Goal: Information Seeking & Learning: Learn about a topic

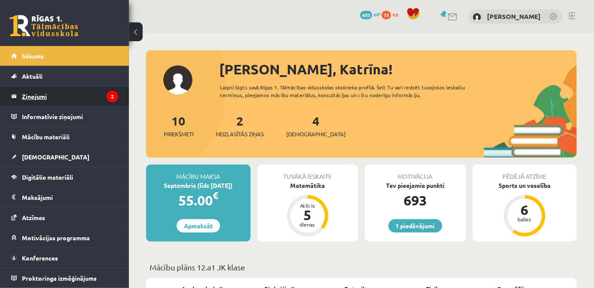
click at [52, 100] on legend "Ziņojumi 2" at bounding box center [70, 96] width 96 height 20
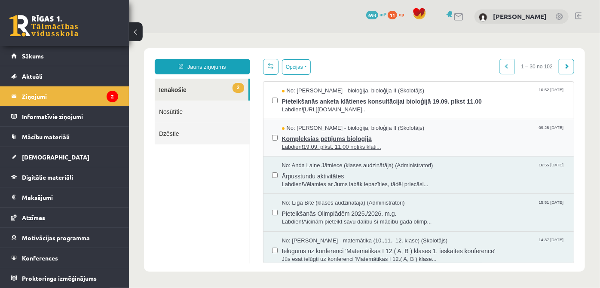
click at [372, 143] on span "Labdien!19.09. plkst. 11.00 notiks klāti..." at bounding box center [423, 147] width 284 height 8
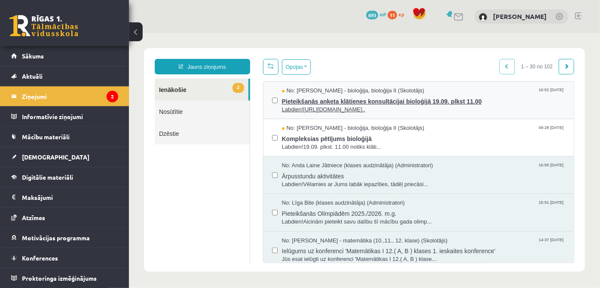
click at [451, 104] on span "Pieteikšanās anketa klātienes konsultācijai bioloģijā 19.09. plkst 11.00" at bounding box center [423, 100] width 284 height 11
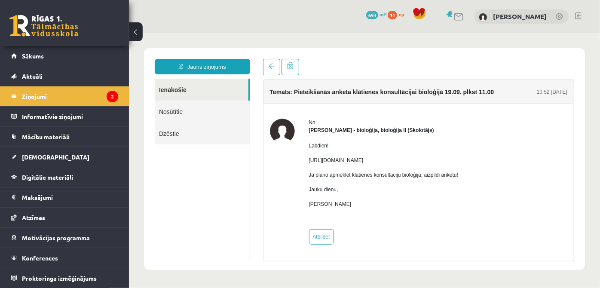
drag, startPoint x: 308, startPoint y: 158, endPoint x: 494, endPoint y: 170, distance: 187.3
click at [458, 164] on p "https://docs.google.com/forms/d/e/1FAIpQLScgFa-OKPxvfwRFoI1EuZhrdIjBllpNOmT3P5Y…" at bounding box center [383, 160] width 150 height 8
copy p "https://docs.google.com/forms/d/e/1FAIpQLScgFa-OKPxvfwRFoI1EuZhrdIjBllpNOmT3P5Y…"
click at [294, 191] on div "No: Elza Saulīte - bioloģija, bioloģija II (Skolotājs) Labdien! https://docs.go…" at bounding box center [418, 181] width 298 height 126
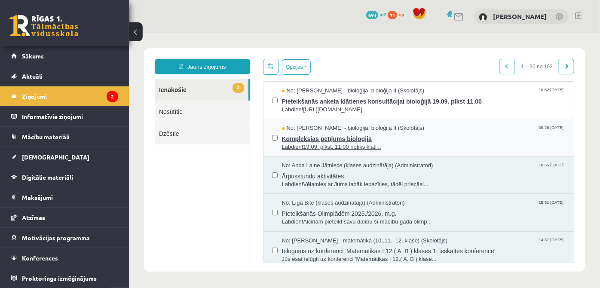
click at [378, 134] on span "Kompleksias pētījums bioloģijā" at bounding box center [423, 137] width 284 height 11
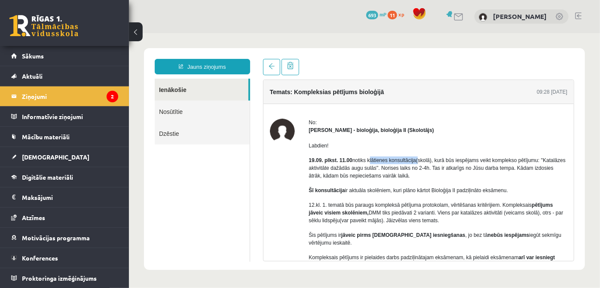
drag, startPoint x: 369, startPoint y: 159, endPoint x: 417, endPoint y: 161, distance: 48.6
click at [417, 161] on p "19.09. plkst. 11.00 notiks klātienes konsultācija(skolā), kurā būs iespējams ve…" at bounding box center [437, 167] width 259 height 23
copy p "klātienes konsultācija"
click at [425, 121] on div "No:" at bounding box center [437, 122] width 259 height 8
drag, startPoint x: 306, startPoint y: 221, endPoint x: 384, endPoint y: 221, distance: 77.8
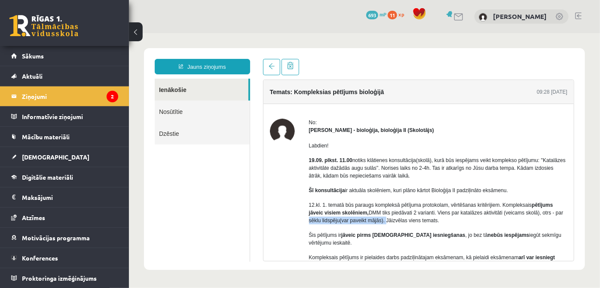
click at [384, 221] on div "No: Elza Saulīte - bioloģija, bioloģija II (Skolotājs) Labdien! 19.09. plkst. 1…" at bounding box center [418, 248] width 298 height 261
click at [403, 232] on strong "jāveic pirms ieskaites iesniegšanas" at bounding box center [403, 235] width 124 height 6
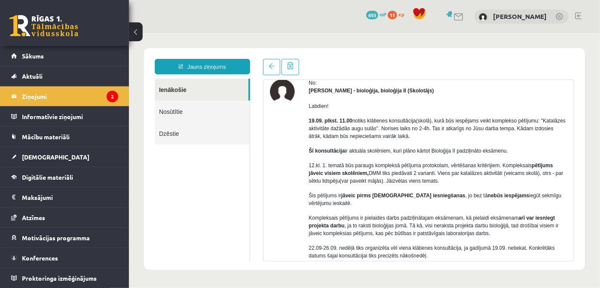
scroll to position [15, 0]
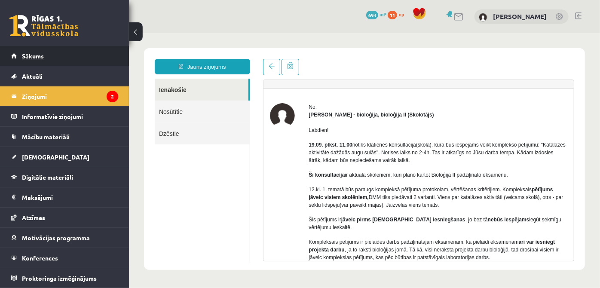
click at [52, 59] on link "Sākums" at bounding box center [64, 56] width 107 height 20
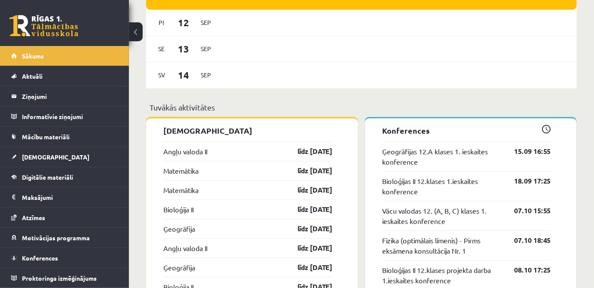
scroll to position [664, 0]
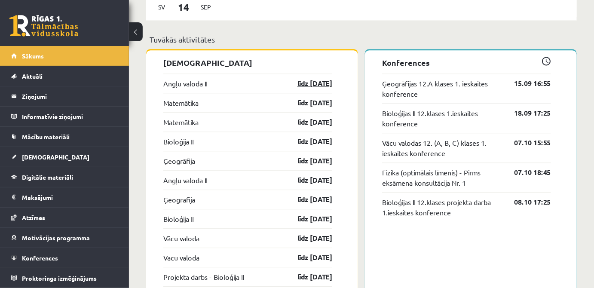
click at [310, 86] on link "līdz [DATE]" at bounding box center [307, 83] width 50 height 10
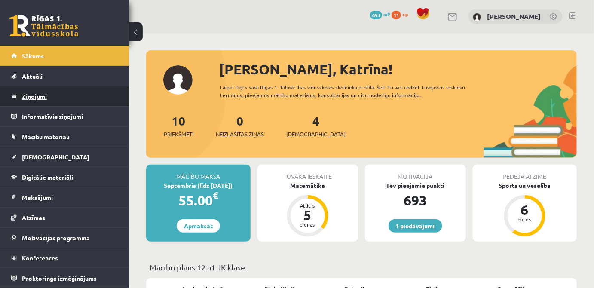
click at [62, 101] on legend "Ziņojumi 0" at bounding box center [70, 96] width 96 height 20
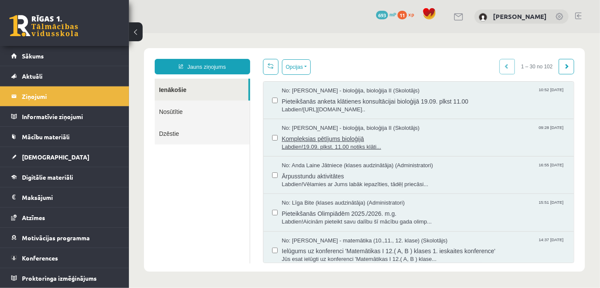
drag, startPoint x: 378, startPoint y: 138, endPoint x: 372, endPoint y: 139, distance: 6.1
click at [377, 138] on span "Kompleksias pētījums bioloģijā" at bounding box center [423, 137] width 284 height 11
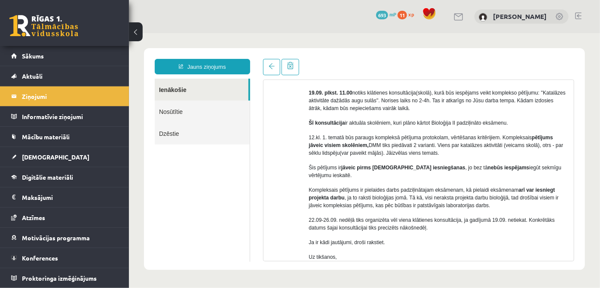
scroll to position [39, 0]
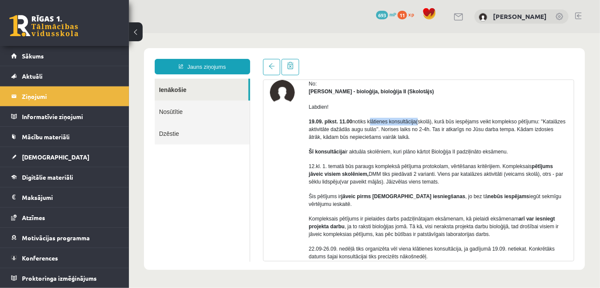
drag, startPoint x: 369, startPoint y: 121, endPoint x: 417, endPoint y: 122, distance: 47.7
click at [417, 122] on p "19.09. plkst. 11.00 notiks klātienes konsultācija(skolā), kurā būs iespējams ve…" at bounding box center [437, 128] width 259 height 23
copy p "klātienes konsultācija"
click at [426, 111] on div "Labdien! 19.09. plkst. 11.00 notiks klātienes konsultācija(skolā), kurā būs ies…" at bounding box center [437, 206] width 259 height 223
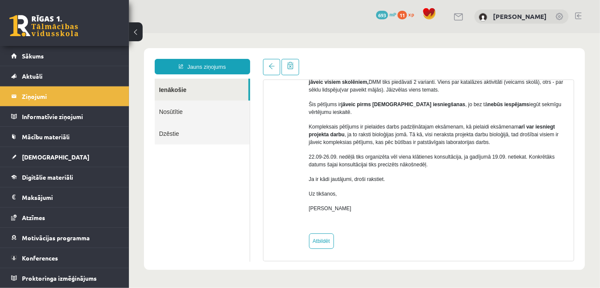
scroll to position [133, 0]
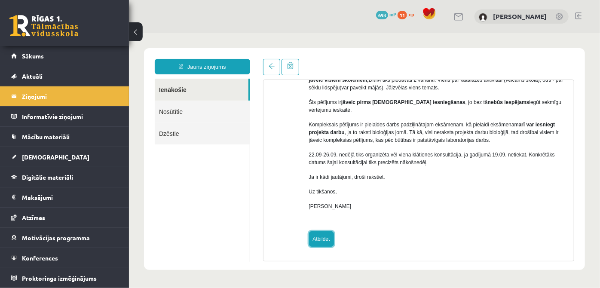
click at [320, 239] on link "Atbildēt" at bounding box center [320, 238] width 25 height 15
type input "**********"
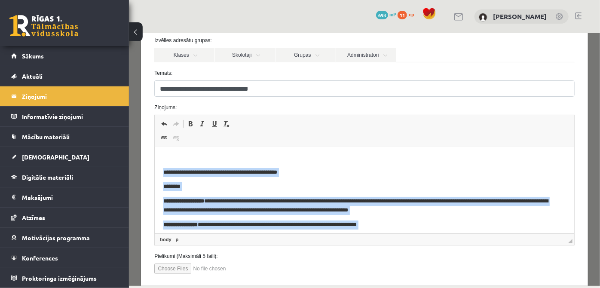
scroll to position [0, 0]
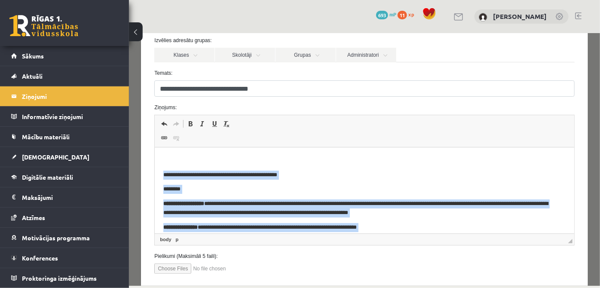
drag, startPoint x: 200, startPoint y: 221, endPoint x: 164, endPoint y: 176, distance: 57.8
click at [164, 176] on body "**********" at bounding box center [364, 258] width 402 height 204
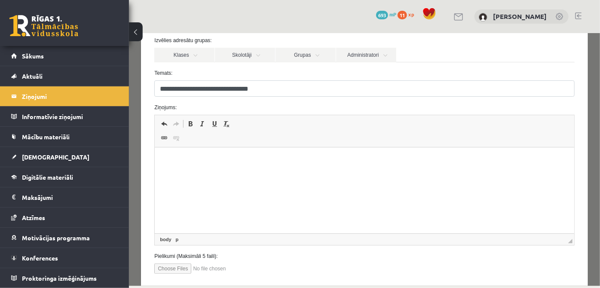
click at [166, 171] on p "Визуальный текстовый редактор, wiswyg-editor-47025079760860-1757587486-92" at bounding box center [361, 175] width 397 height 9
click at [166, 170] on body "Визуальный текстовый редактор, wiswyg-editor-47025079760860-1757587486-92" at bounding box center [364, 167] width 402 height 23
click at [248, 162] on p "**********" at bounding box center [361, 160] width 397 height 9
click at [264, 163] on p "**********" at bounding box center [361, 160] width 397 height 9
click at [249, 162] on p "**********" at bounding box center [361, 160] width 397 height 9
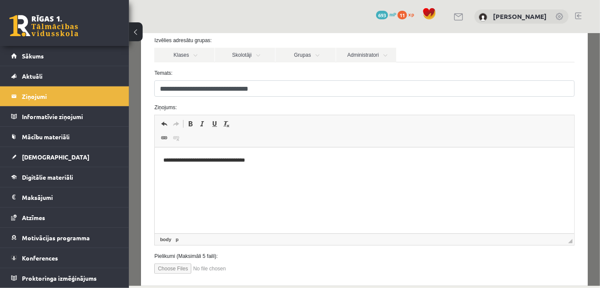
click at [275, 161] on p "**********" at bounding box center [361, 160] width 397 height 9
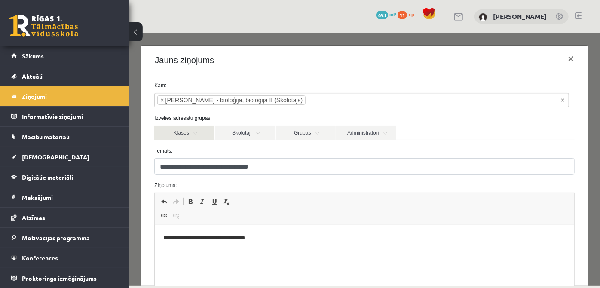
click at [202, 134] on link "Klases" at bounding box center [184, 132] width 60 height 15
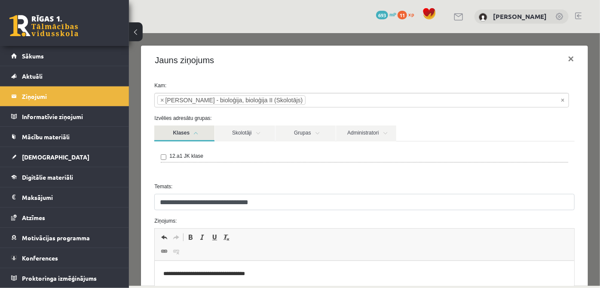
click at [201, 131] on link "Klases" at bounding box center [184, 133] width 60 height 16
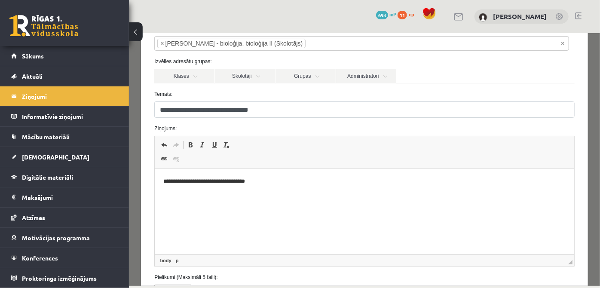
scroll to position [39, 0]
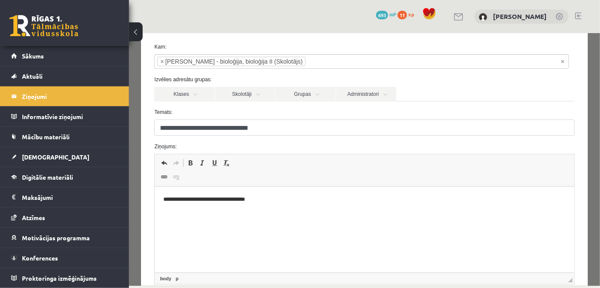
click at [277, 197] on p "**********" at bounding box center [361, 199] width 397 height 9
click at [249, 200] on p "**********" at bounding box center [361, 199] width 397 height 9
click at [257, 201] on p "**********" at bounding box center [361, 199] width 397 height 9
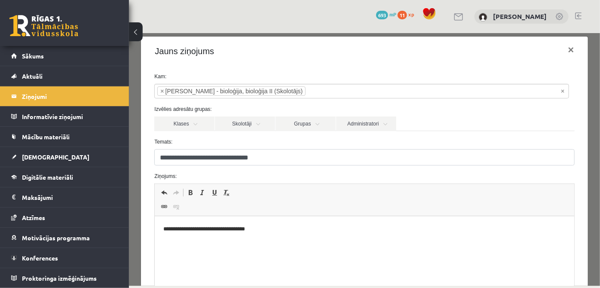
scroll to position [48, 0]
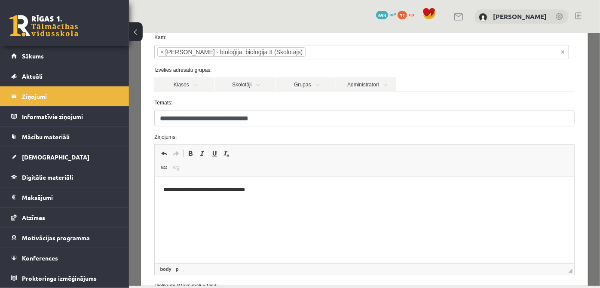
click at [250, 194] on p "**********" at bounding box center [361, 190] width 397 height 9
click at [249, 193] on p "**********" at bounding box center [361, 190] width 397 height 9
click at [273, 192] on p "**********" at bounding box center [361, 190] width 397 height 9
click at [265, 190] on p "**********" at bounding box center [361, 190] width 397 height 9
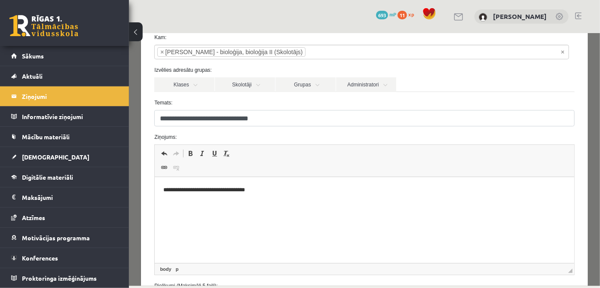
click at [265, 189] on p "**********" at bounding box center [361, 190] width 397 height 9
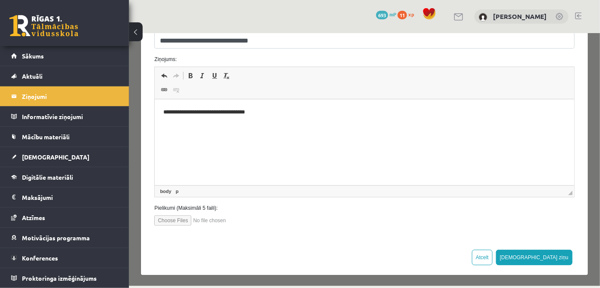
click at [260, 110] on p "**********" at bounding box center [361, 112] width 397 height 9
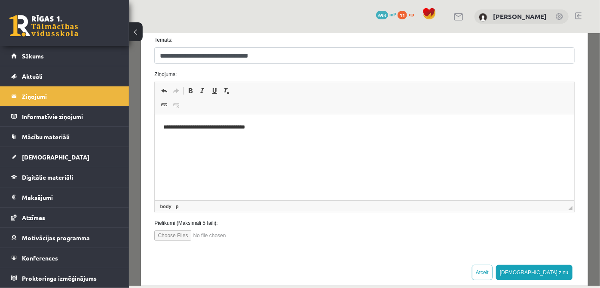
scroll to position [117, 0]
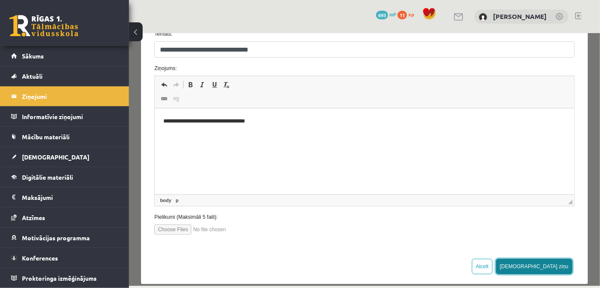
click at [552, 263] on button "Sūtīt ziņu" at bounding box center [533, 265] width 76 height 15
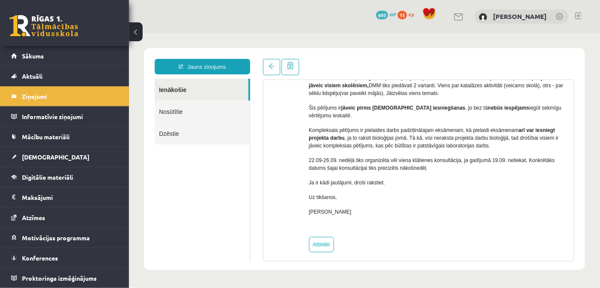
scroll to position [133, 0]
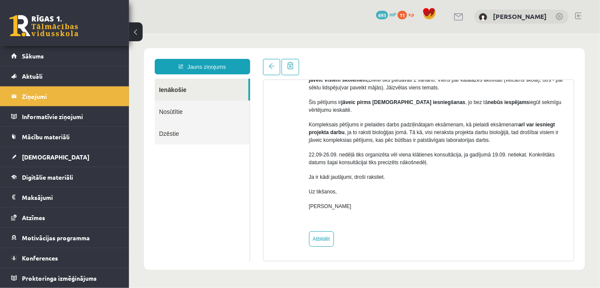
click at [192, 109] on link "Nosūtītie" at bounding box center [201, 111] width 95 height 22
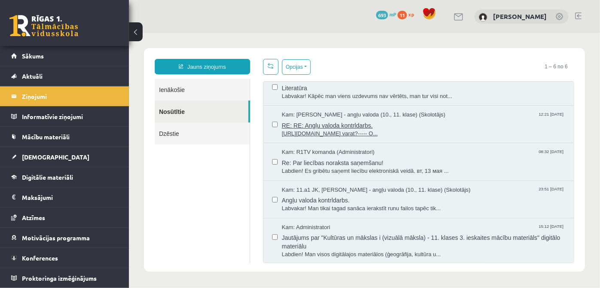
scroll to position [0, 0]
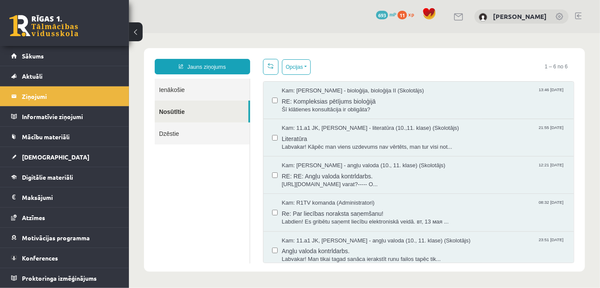
click at [186, 129] on link "Dzēstie" at bounding box center [201, 133] width 95 height 22
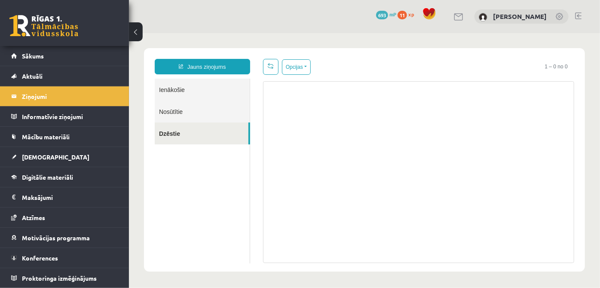
click at [185, 94] on link "Ienākošie" at bounding box center [201, 89] width 95 height 22
click at [184, 86] on link "Ienākošie" at bounding box center [201, 89] width 95 height 22
click at [177, 88] on link "Ienākošie" at bounding box center [201, 89] width 95 height 22
click at [187, 107] on link "Nosūtītie" at bounding box center [201, 111] width 95 height 22
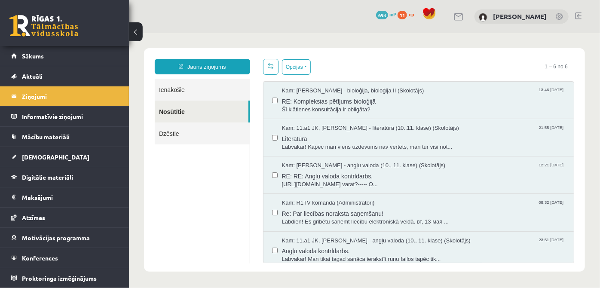
click at [177, 85] on link "Ienākošie" at bounding box center [201, 89] width 95 height 22
click at [180, 87] on link "Ienākošie" at bounding box center [201, 89] width 95 height 22
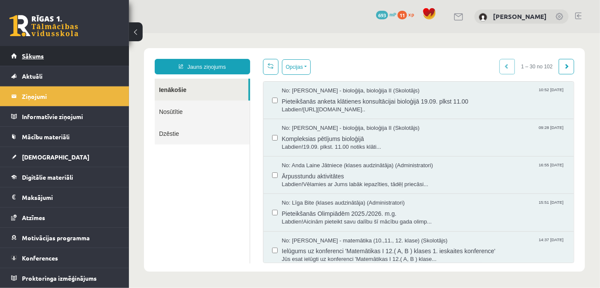
click at [65, 49] on link "Sākums" at bounding box center [64, 56] width 107 height 20
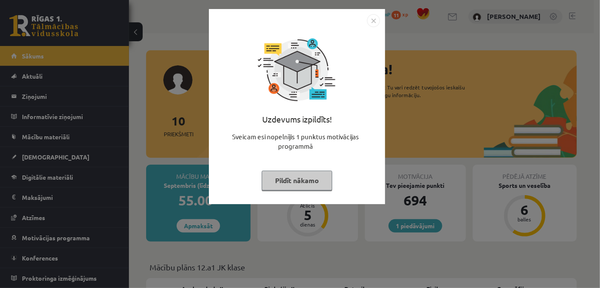
click at [293, 187] on button "Pildīt nākamo" at bounding box center [297, 181] width 70 height 20
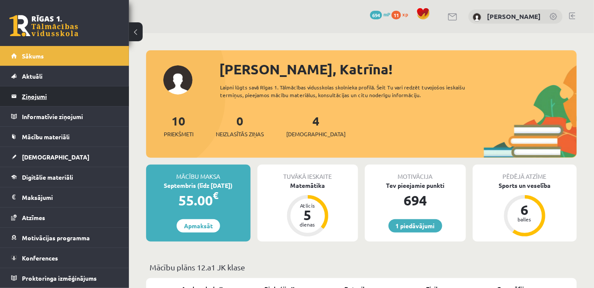
click at [47, 93] on legend "Ziņojumi 0" at bounding box center [70, 96] width 96 height 20
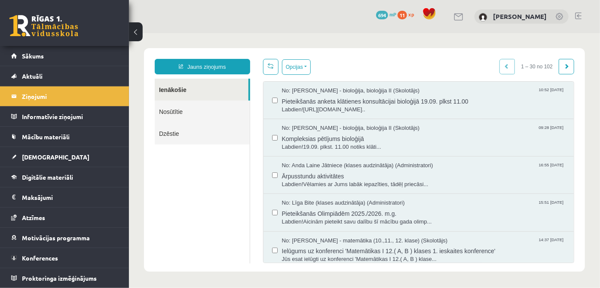
click at [459, 19] on link at bounding box center [459, 16] width 10 height 7
click at [202, 116] on link "Nosūtītie" at bounding box center [201, 111] width 95 height 22
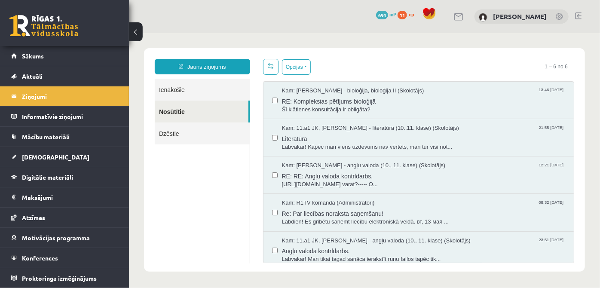
click at [375, 113] on div "Kam: [PERSON_NAME] - bioloģija, bioloģija II (Skolotājs) 13:46 [DATE] RE: Kompl…" at bounding box center [418, 99] width 311 height 37
click at [211, 91] on link "Ienākošie" at bounding box center [201, 89] width 95 height 22
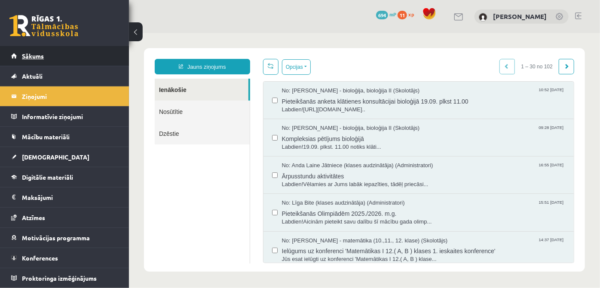
click at [52, 55] on link "Sākums" at bounding box center [64, 56] width 107 height 20
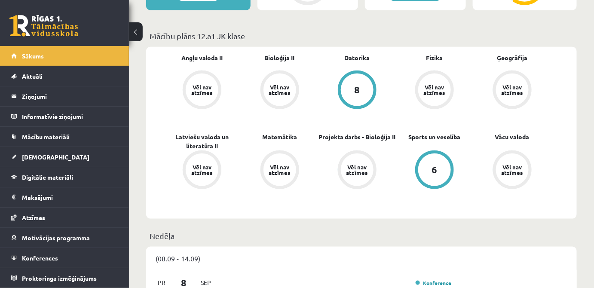
scroll to position [312, 0]
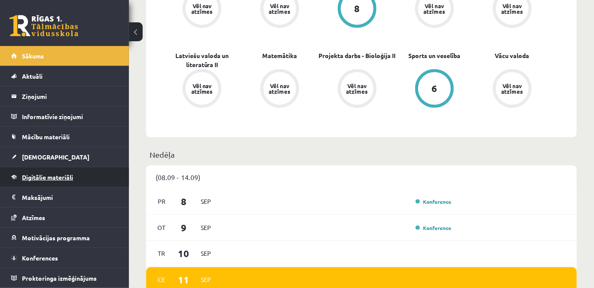
click at [74, 185] on link "Digitālie materiāli" at bounding box center [64, 177] width 107 height 20
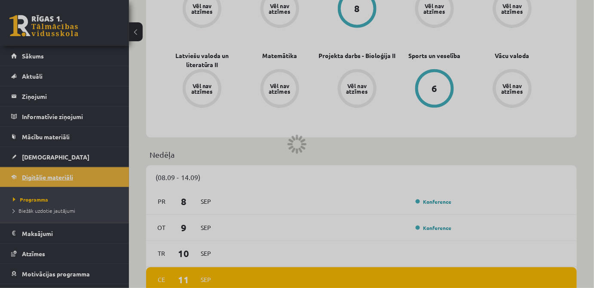
scroll to position [299, 0]
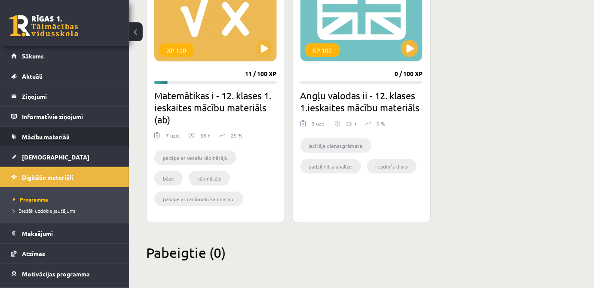
click at [40, 144] on link "Mācību materiāli" at bounding box center [64, 137] width 107 height 20
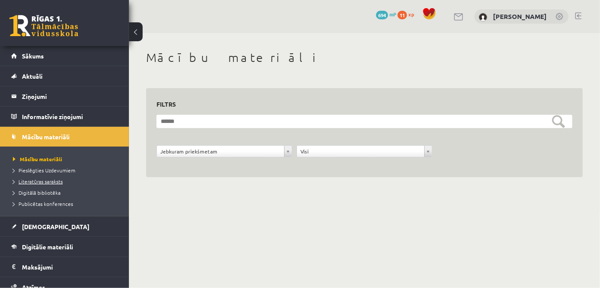
click at [48, 179] on span "Literatūras saraksts" at bounding box center [38, 181] width 50 height 7
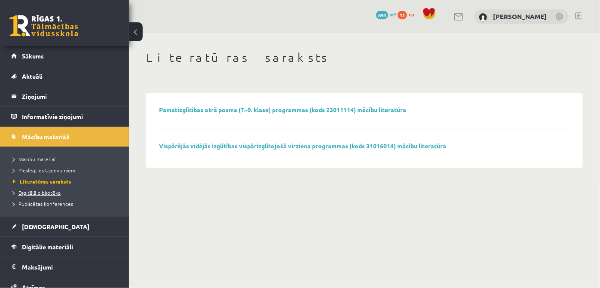
click at [52, 192] on span "Digitālā bibliotēka" at bounding box center [37, 192] width 48 height 7
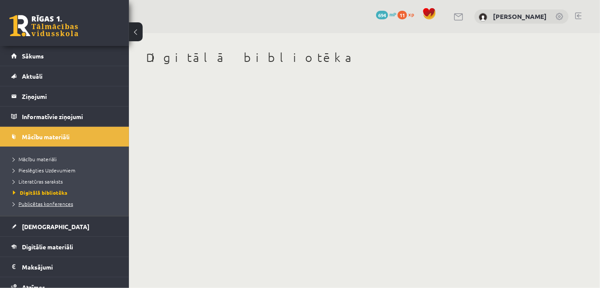
click at [54, 201] on span "Publicētas konferences" at bounding box center [43, 203] width 60 height 7
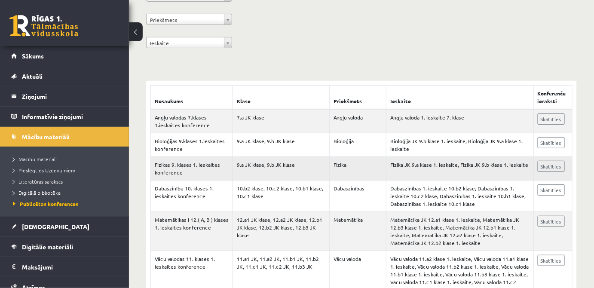
scroll to position [117, 0]
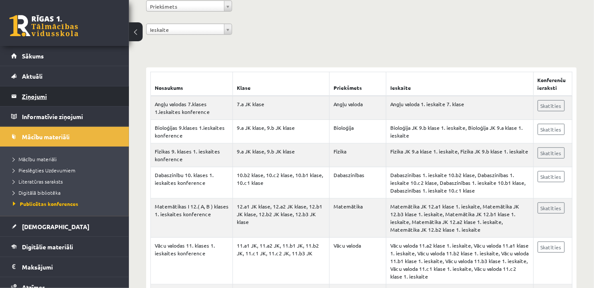
click at [48, 95] on legend "Ziņojumi 0" at bounding box center [70, 96] width 96 height 20
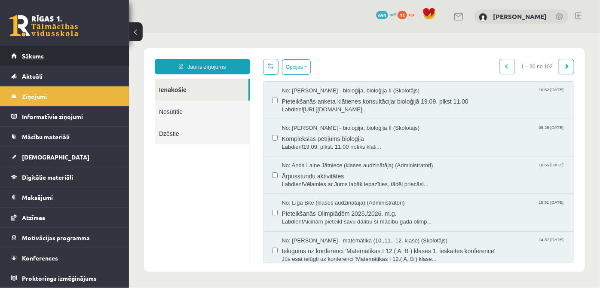
click at [41, 58] on span "Sākums" at bounding box center [33, 56] width 22 height 8
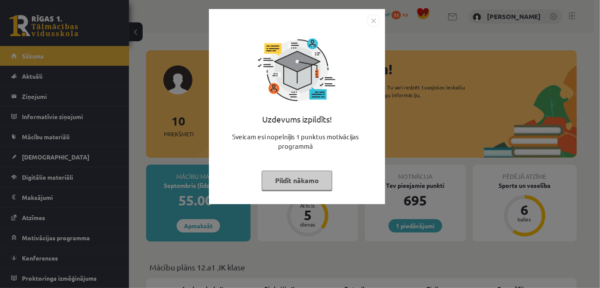
click at [282, 191] on div "Uzdevums izpildīts! Sveicam esi nopelnījis 1 punktus motivācijas programmā Pild…" at bounding box center [297, 113] width 166 height 172
click at [284, 187] on button "Pildīt nākamo" at bounding box center [297, 181] width 70 height 20
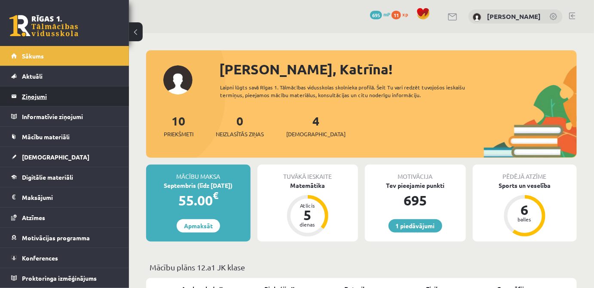
click at [47, 103] on legend "Ziņojumi 0" at bounding box center [70, 96] width 96 height 20
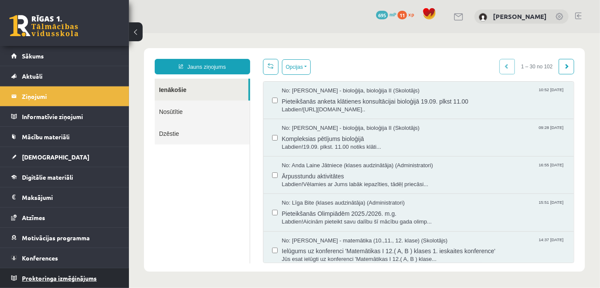
click at [90, 274] on span "Proktoringa izmēģinājums" at bounding box center [59, 278] width 75 height 8
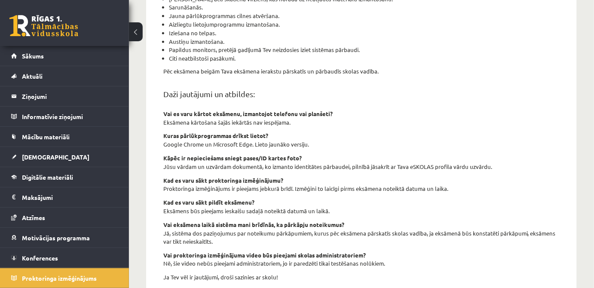
scroll to position [339, 0]
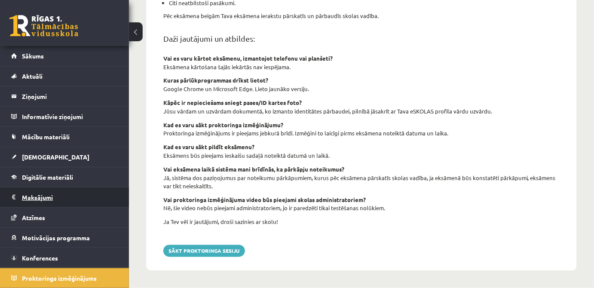
click at [43, 196] on legend "Maksājumi 0" at bounding box center [70, 197] width 96 height 20
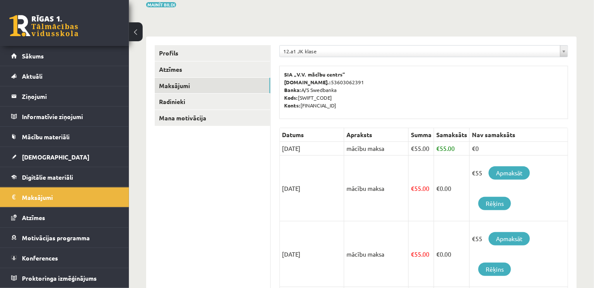
scroll to position [66, 0]
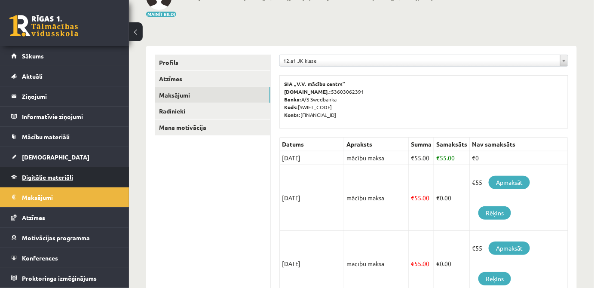
click at [89, 181] on link "Digitālie materiāli" at bounding box center [64, 177] width 107 height 20
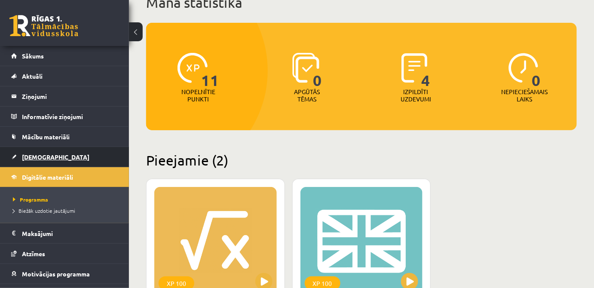
click at [51, 161] on link "[DEMOGRAPHIC_DATA]" at bounding box center [64, 157] width 107 height 20
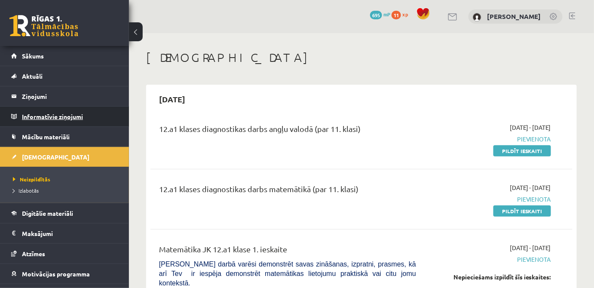
click at [57, 120] on legend "Informatīvie ziņojumi 0" at bounding box center [70, 117] width 96 height 20
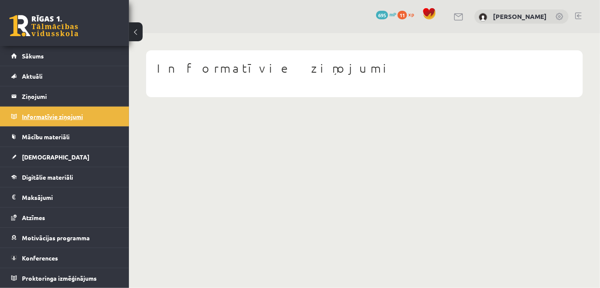
click at [73, 118] on legend "Informatīvie ziņojumi 0" at bounding box center [70, 117] width 96 height 20
click at [37, 80] on link "Aktuāli" at bounding box center [64, 76] width 107 height 20
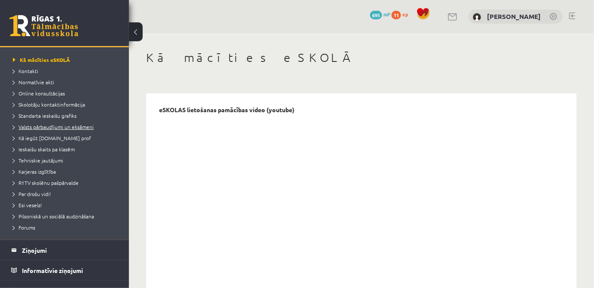
click at [45, 128] on span "Valsts pārbaudījumi un eksāmeni" at bounding box center [53, 126] width 81 height 7
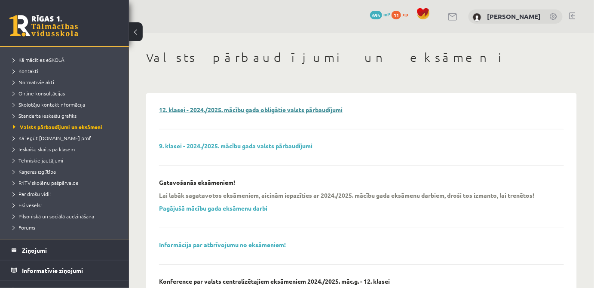
click at [293, 112] on link "12. klasei - 2024./2025. mācību gada obligātie valsts pārbaudījumi" at bounding box center [250, 110] width 183 height 8
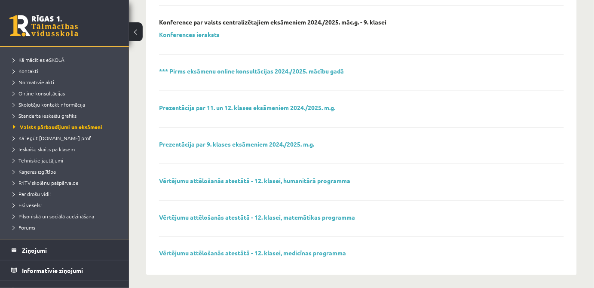
scroll to position [311, 0]
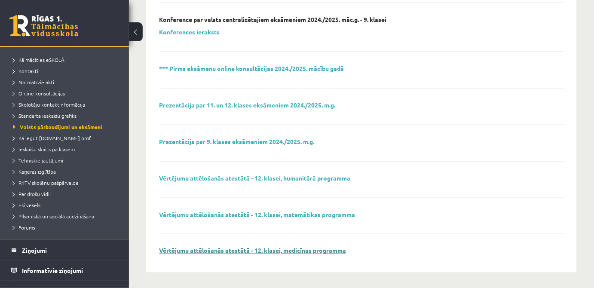
click at [226, 250] on link "Vērtējumu attēlošanās atestātā - 12. klasei, medicīnas programma" at bounding box center [252, 251] width 187 height 8
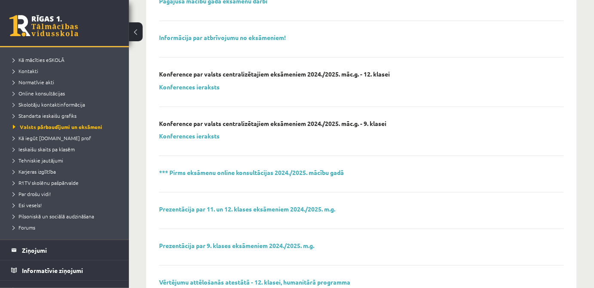
scroll to position [194, 0]
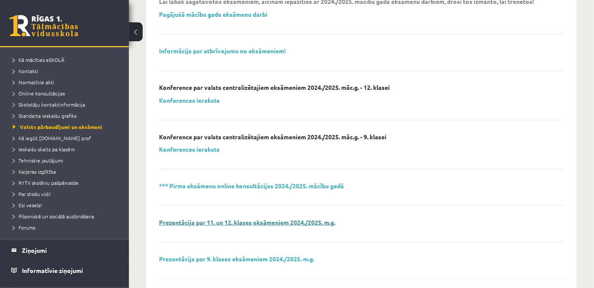
click at [258, 223] on link "Prezentācija par 11. un 12. klases eksāmeniem 2024./2025. m.g." at bounding box center [247, 222] width 176 height 8
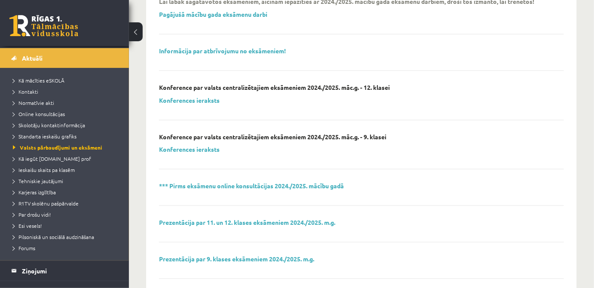
scroll to position [0, 0]
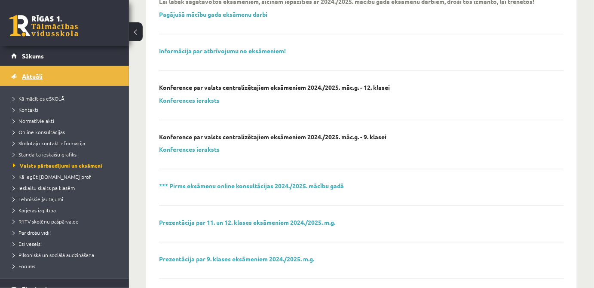
click at [43, 75] on link "Aktuāli" at bounding box center [64, 76] width 107 height 20
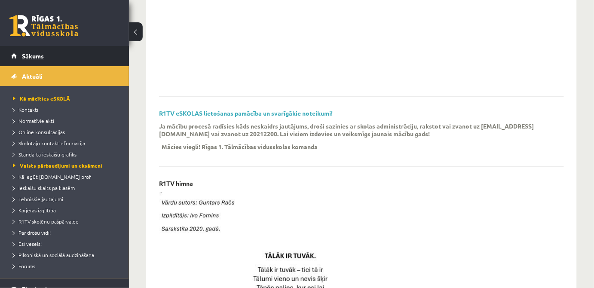
click at [41, 60] on link "Sākums" at bounding box center [64, 56] width 107 height 20
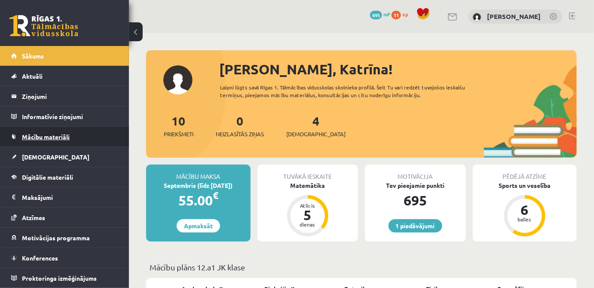
click at [72, 139] on link "Mācību materiāli" at bounding box center [64, 137] width 107 height 20
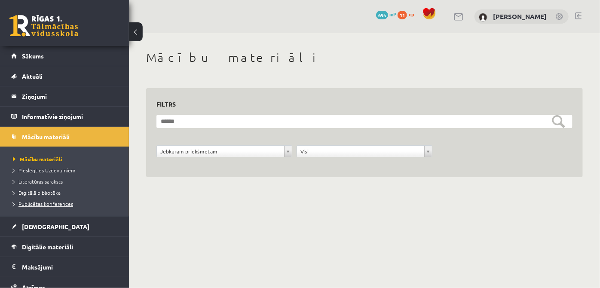
click at [61, 202] on span "Publicētas konferences" at bounding box center [43, 203] width 60 height 7
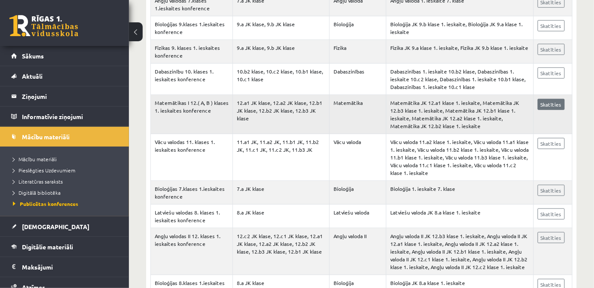
scroll to position [234, 0]
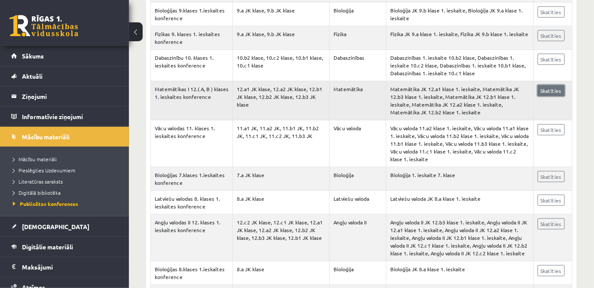
click at [542, 92] on link "Skatīties" at bounding box center [550, 90] width 27 height 11
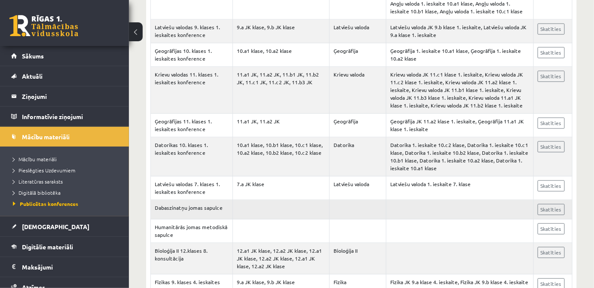
scroll to position [664, 0]
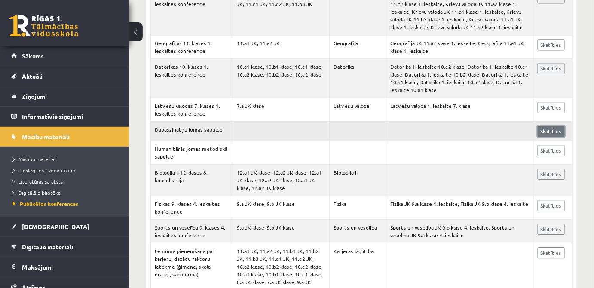
click at [541, 130] on link "Skatīties" at bounding box center [550, 130] width 27 height 11
